Goal: Information Seeking & Learning: Learn about a topic

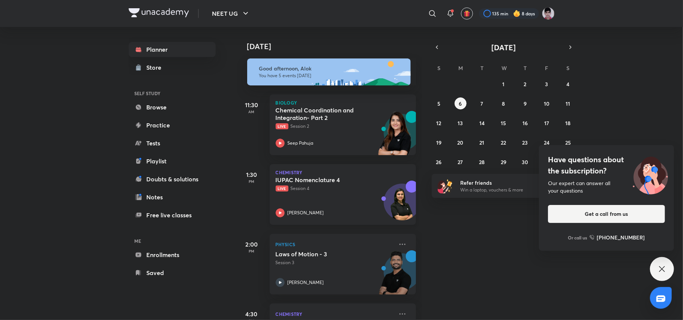
click at [344, 210] on div "[PERSON_NAME]" at bounding box center [335, 212] width 118 height 9
click at [337, 254] on h5 "Laws of Motion - 3" at bounding box center [322, 253] width 93 height 7
